Goal: Task Accomplishment & Management: Use online tool/utility

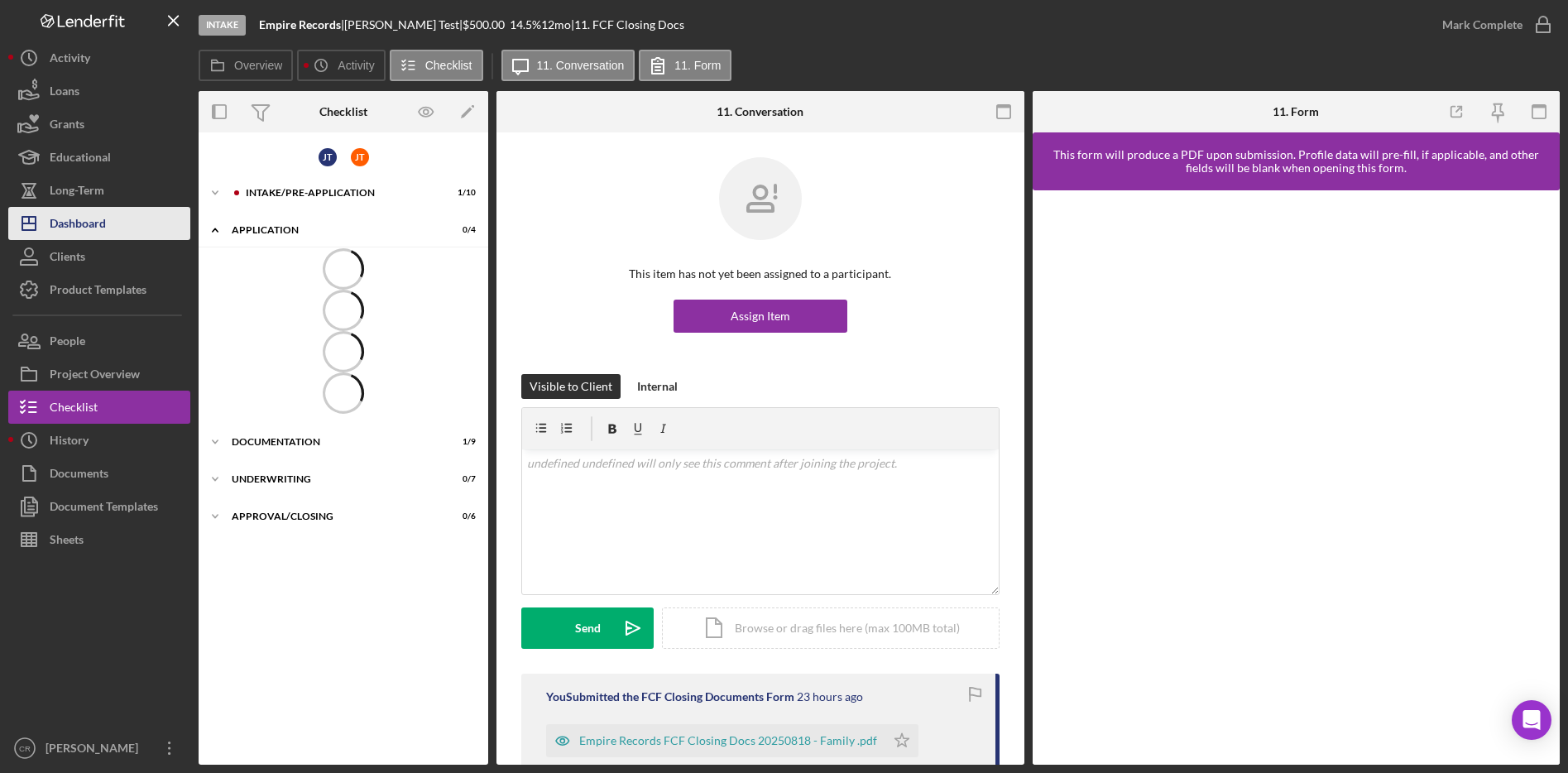
click at [127, 215] on button "Icon/Dashboard Dashboard" at bounding box center [99, 224] width 182 height 33
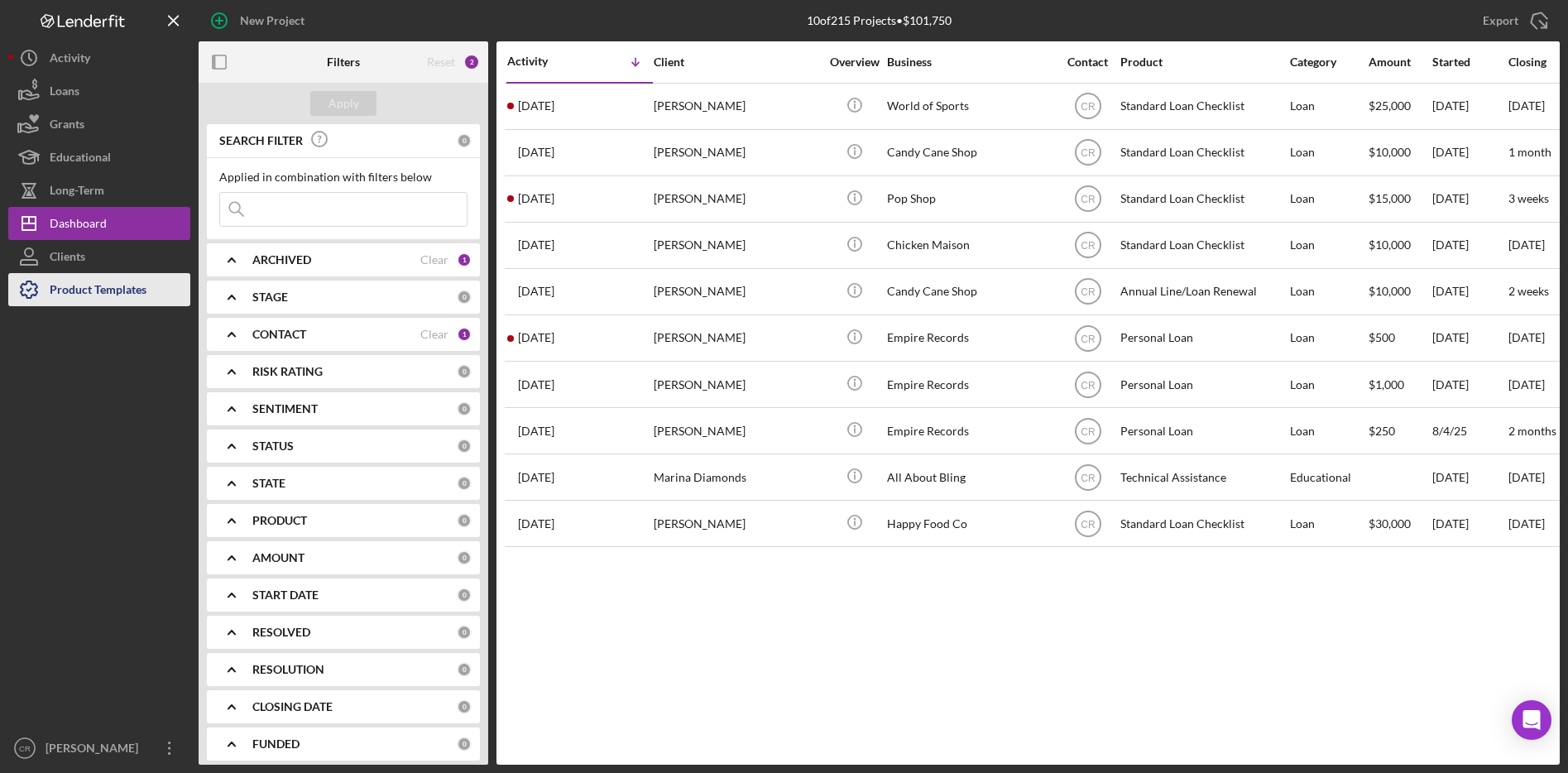
click at [125, 292] on div "Product Templates" at bounding box center [98, 292] width 97 height 37
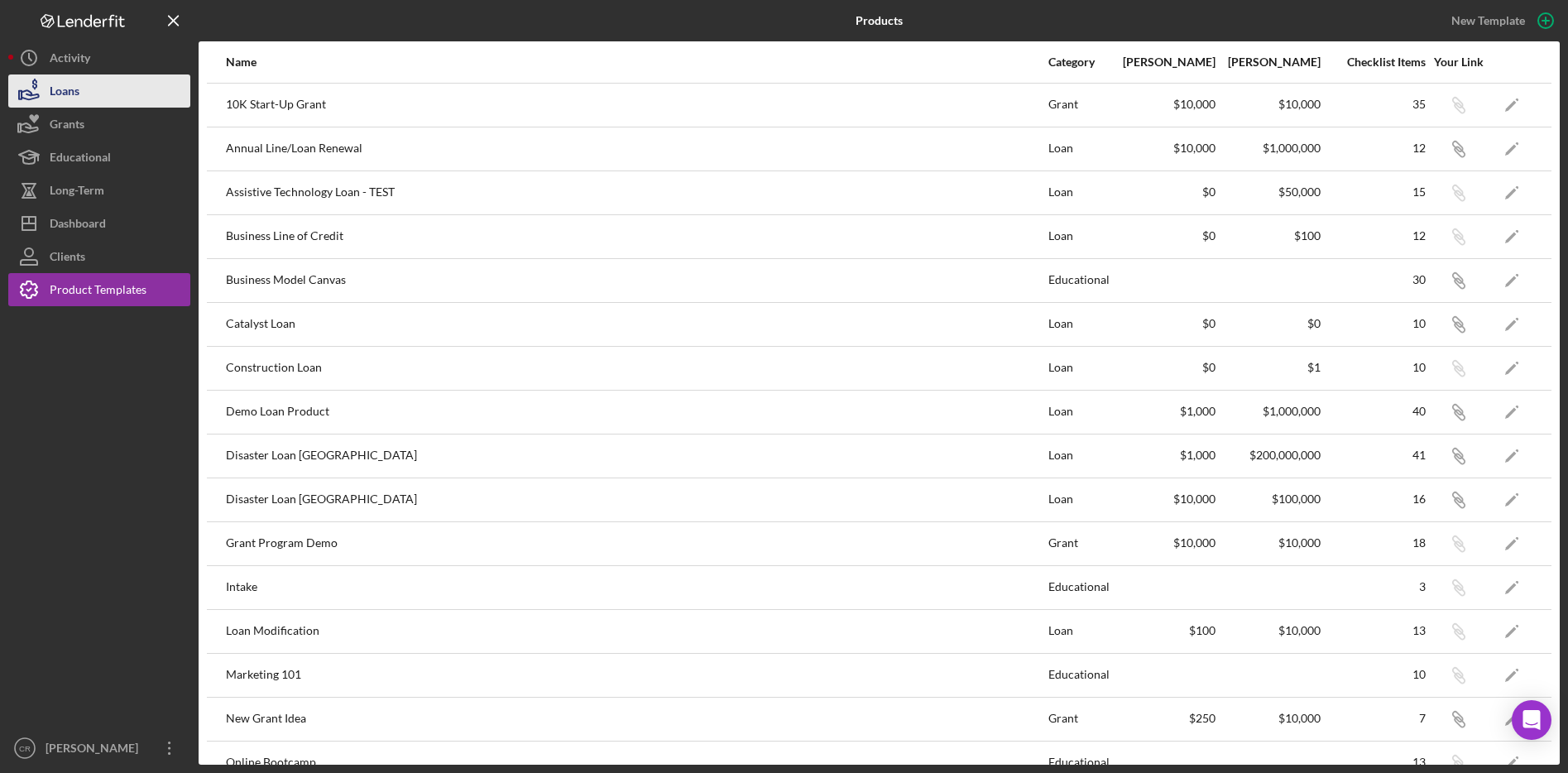
click at [73, 95] on div "Loans" at bounding box center [64, 93] width 30 height 37
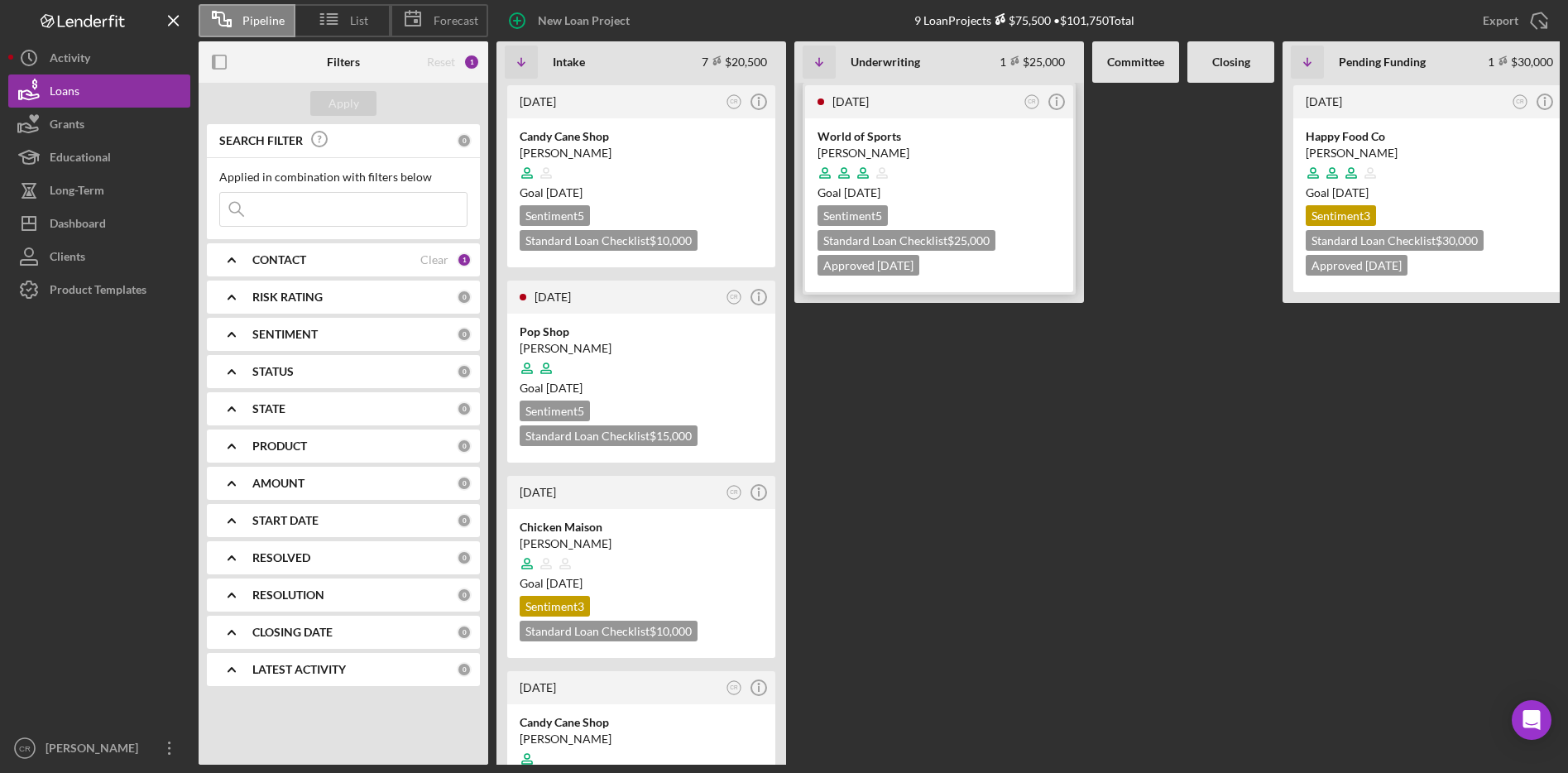
click at [985, 165] on div at bounding box center [940, 173] width 244 height 32
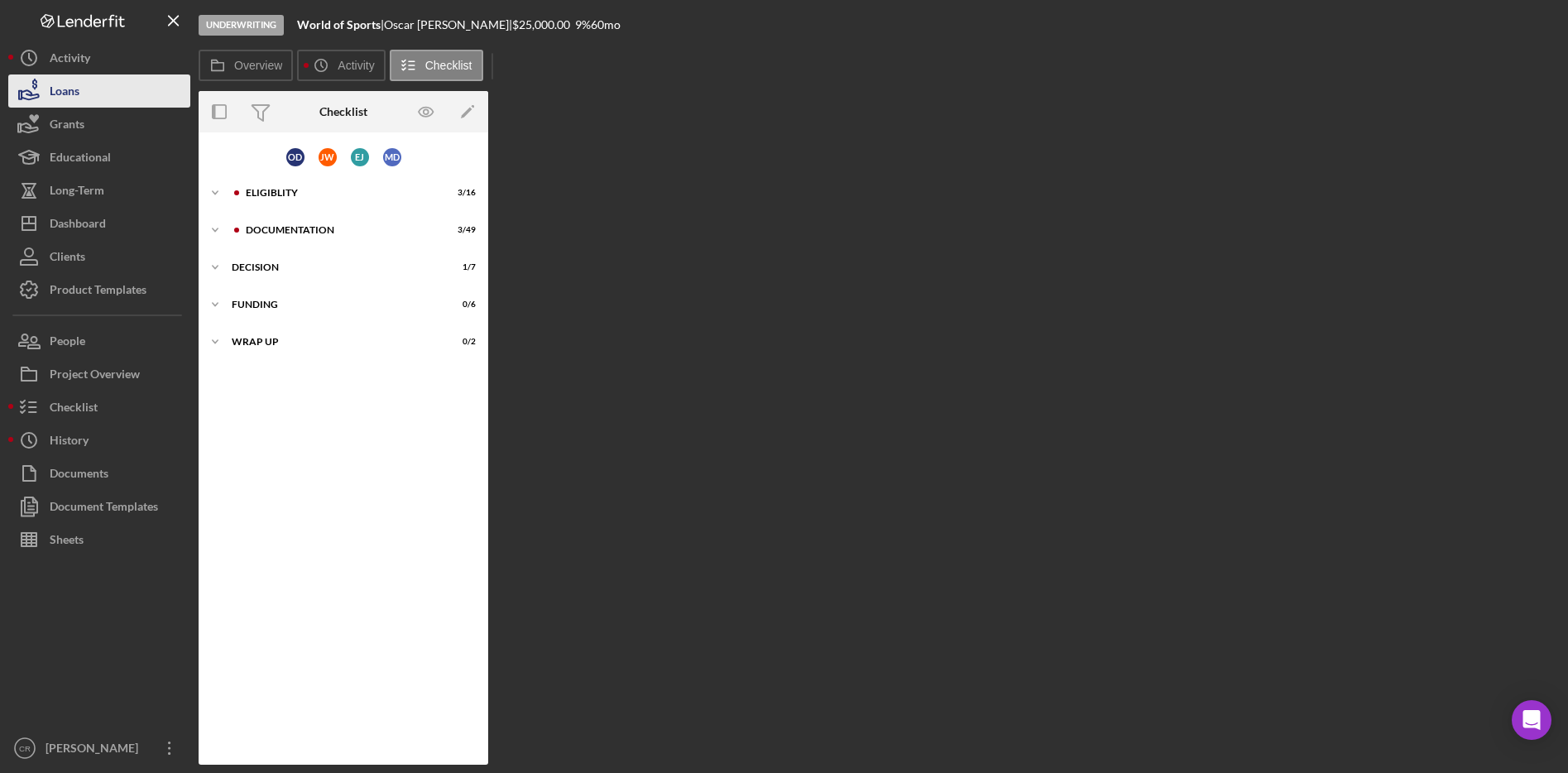
click at [65, 82] on div "Loans" at bounding box center [64, 93] width 30 height 37
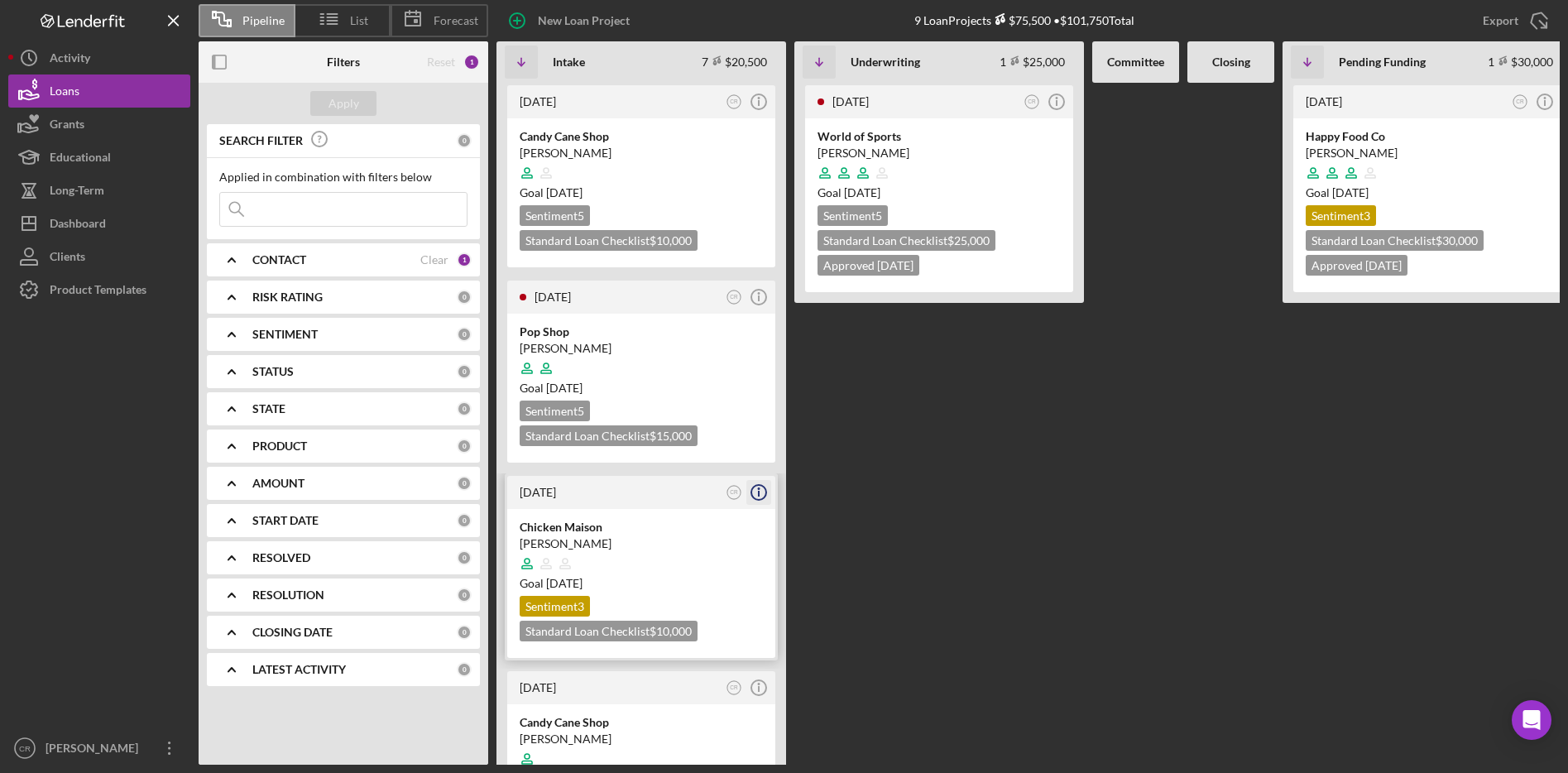
click at [759, 495] on icon "Icon/Info" at bounding box center [758, 491] width 42 height 42
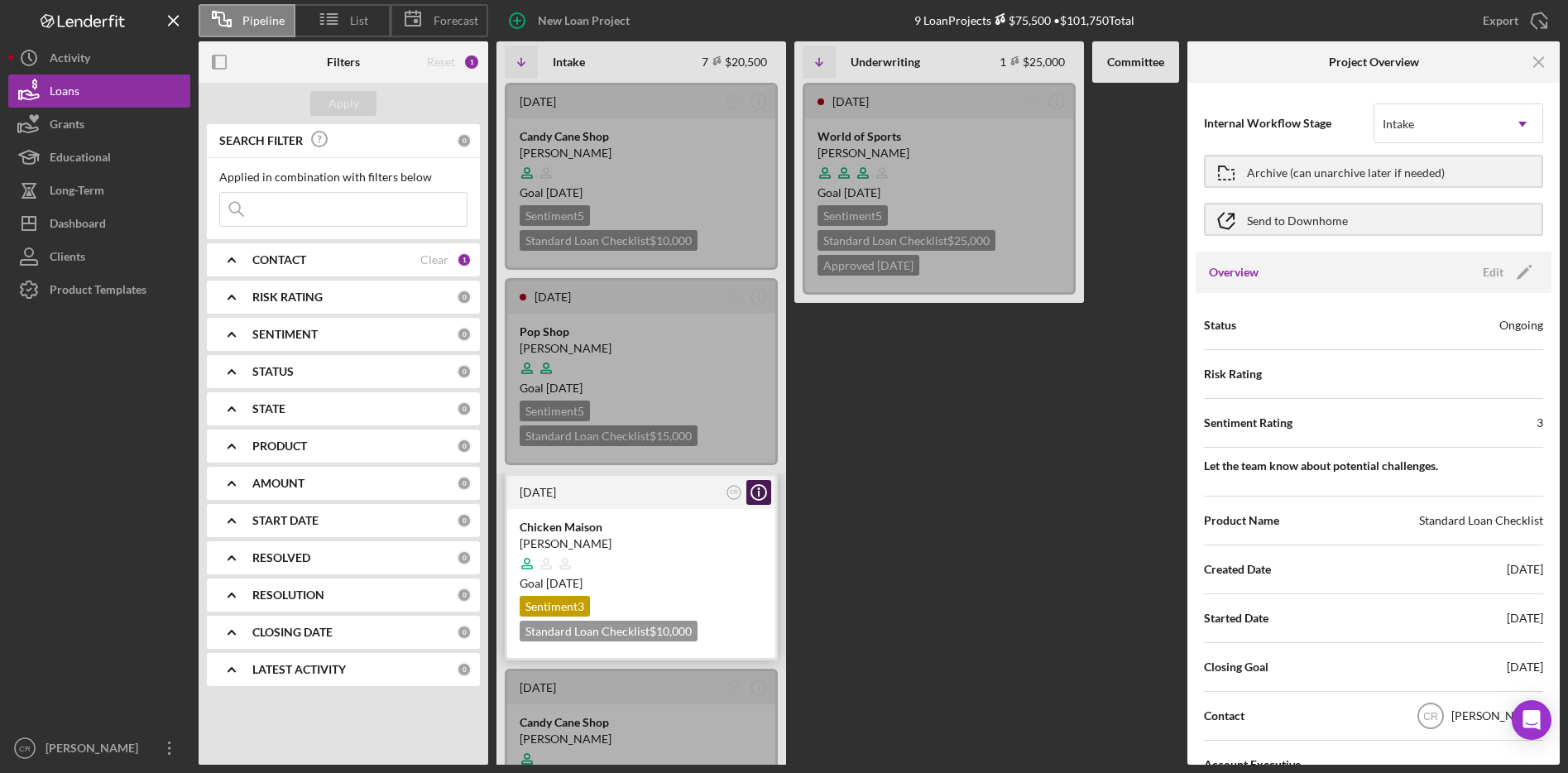
click at [759, 495] on icon "Icon/Info" at bounding box center [758, 491] width 42 height 42
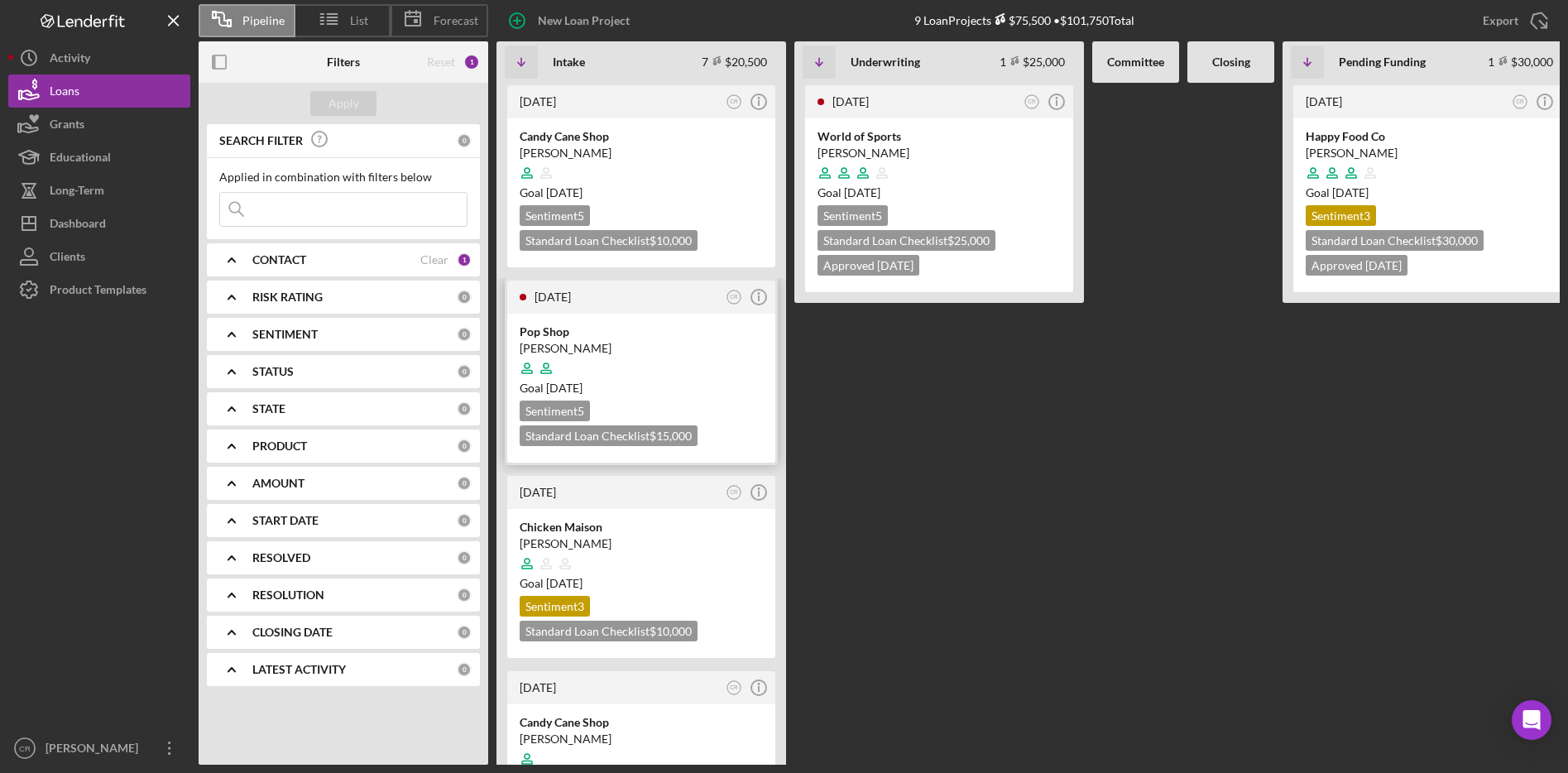
scroll to position [4, 0]
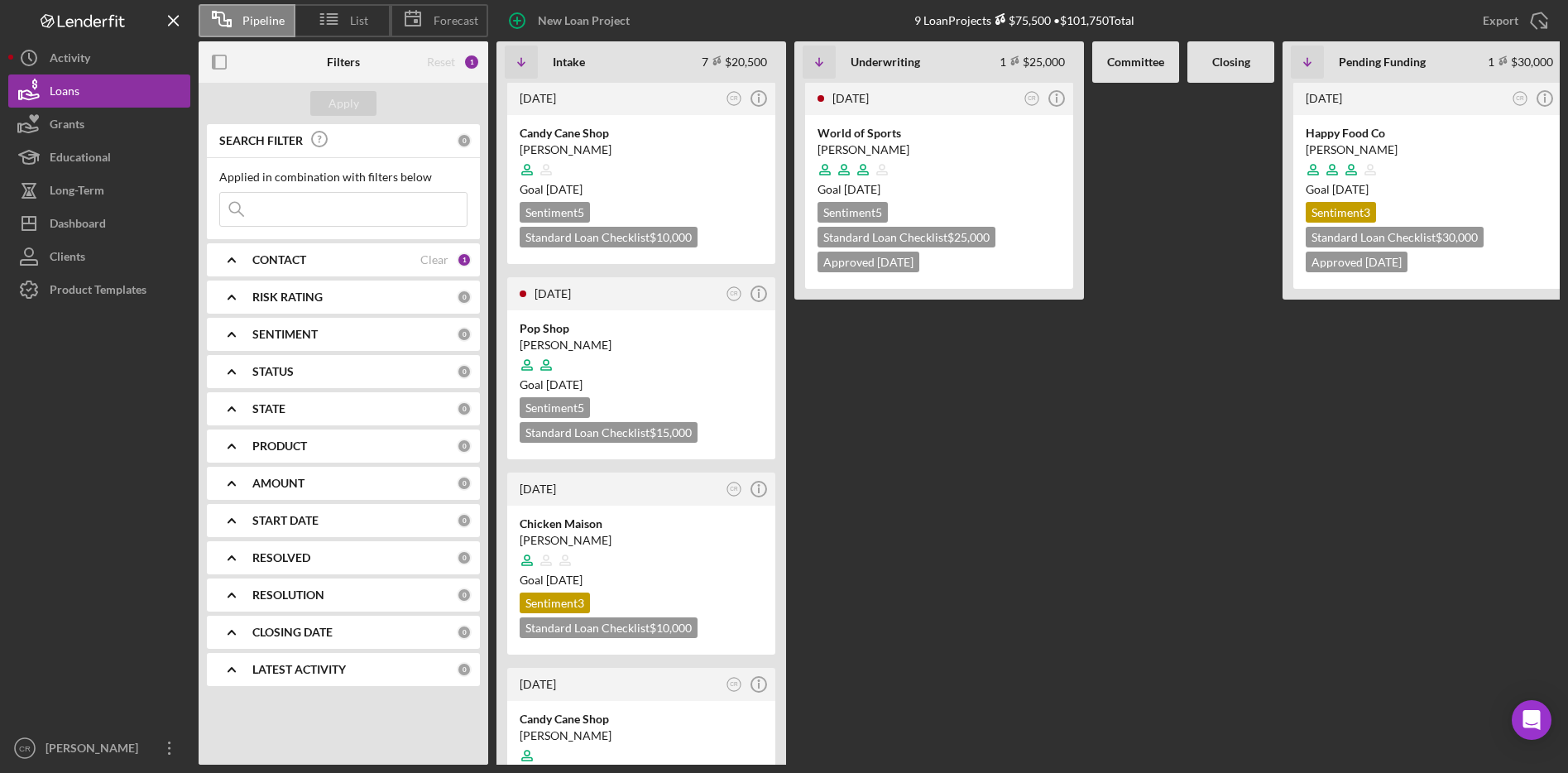
click at [297, 255] on b "CONTACT" at bounding box center [280, 259] width 54 height 13
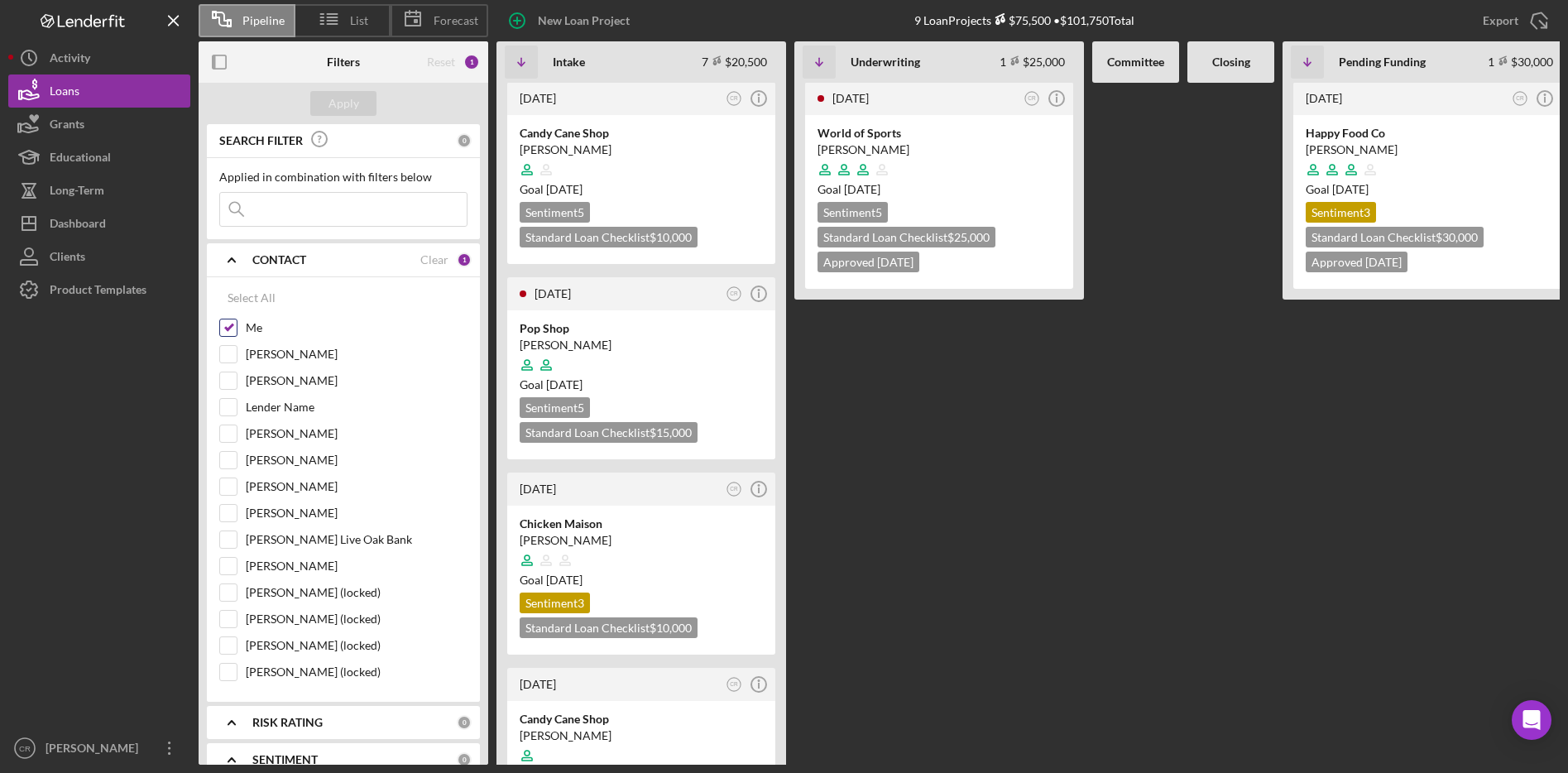
click at [230, 332] on input "Me" at bounding box center [229, 328] width 17 height 17
checkbox input "false"
click at [228, 454] on input "[PERSON_NAME]" at bounding box center [229, 460] width 17 height 17
click at [359, 94] on button "Apply" at bounding box center [343, 103] width 66 height 25
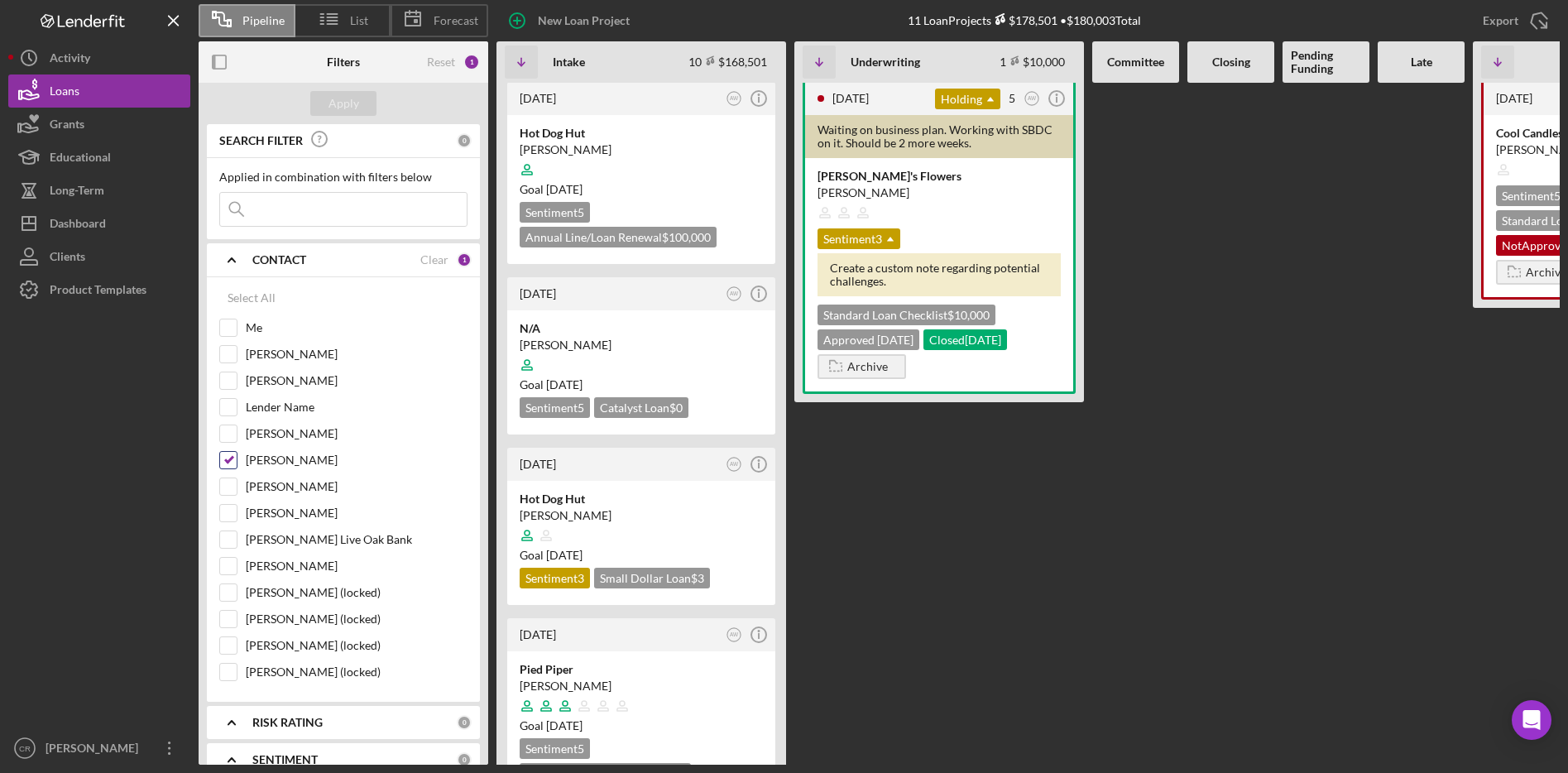
click at [234, 457] on input "[PERSON_NAME]" at bounding box center [229, 460] width 17 height 17
checkbox input "false"
click at [455, 66] on div "Reset 0" at bounding box center [453, 62] width 53 height 42
click at [452, 67] on div "Reset" at bounding box center [441, 62] width 28 height 13
checkbox input "true"
